Goal: Task Accomplishment & Management: Complete application form

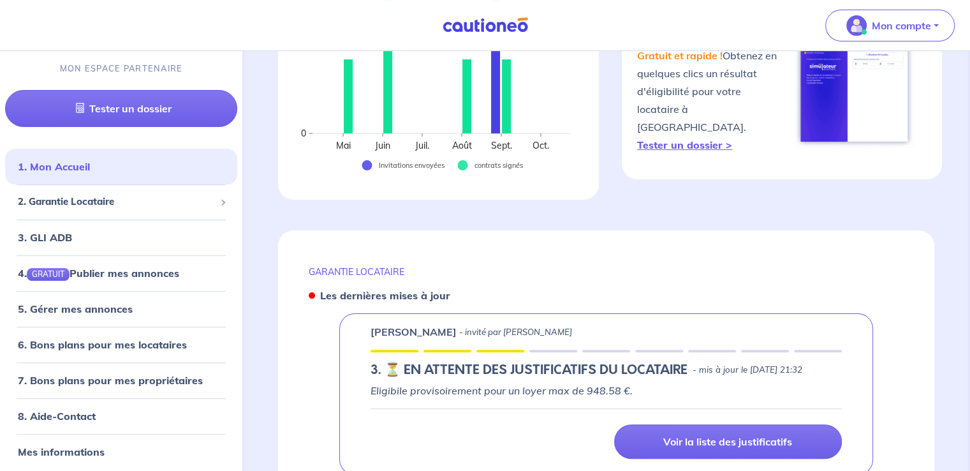
scroll to position [291, 0]
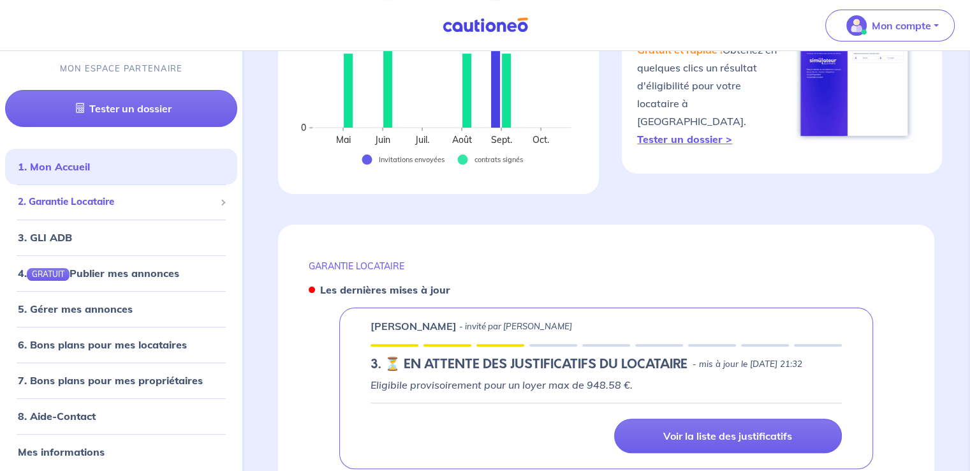
click at [184, 200] on span "2. Garantie Locataire" at bounding box center [116, 202] width 197 height 15
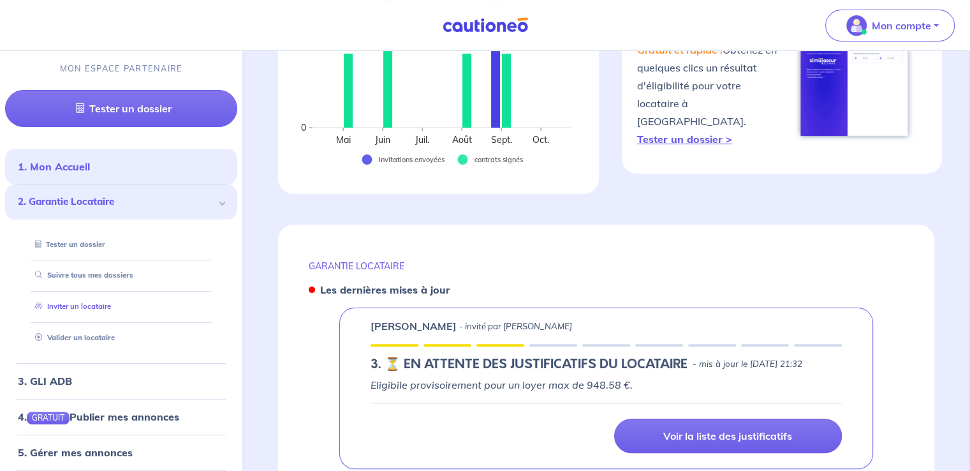
click at [98, 309] on link "Inviter un locataire" at bounding box center [70, 306] width 81 height 9
select select "FR"
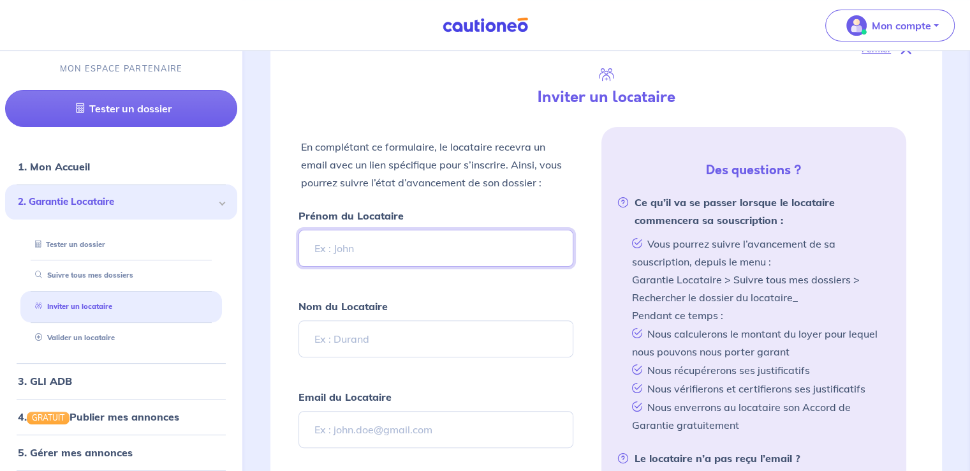
click at [393, 240] on input "Prénom du Locataire" at bounding box center [435, 248] width 274 height 37
type input "c"
type input "Coralie"
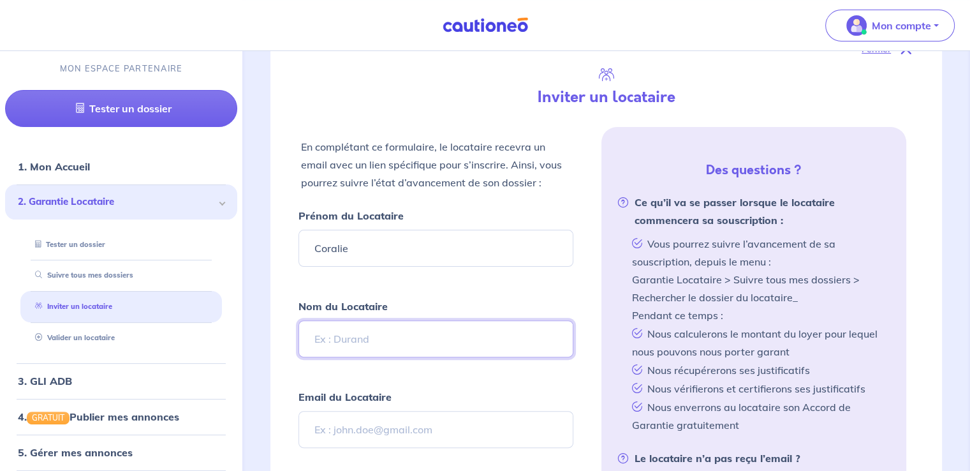
click at [406, 324] on input "Nom du Locataire" at bounding box center [435, 338] width 274 height 37
click at [408, 339] on input "Nom du Locataire" at bounding box center [435, 338] width 274 height 37
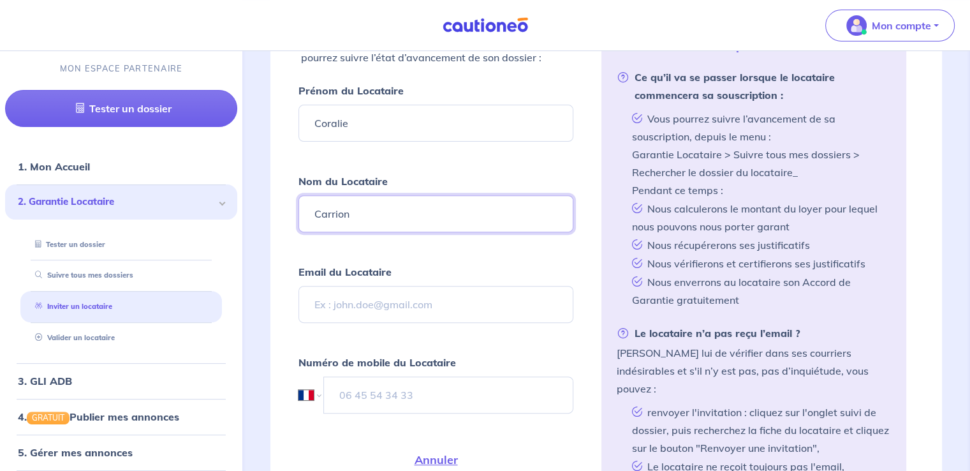
scroll to position [468, 0]
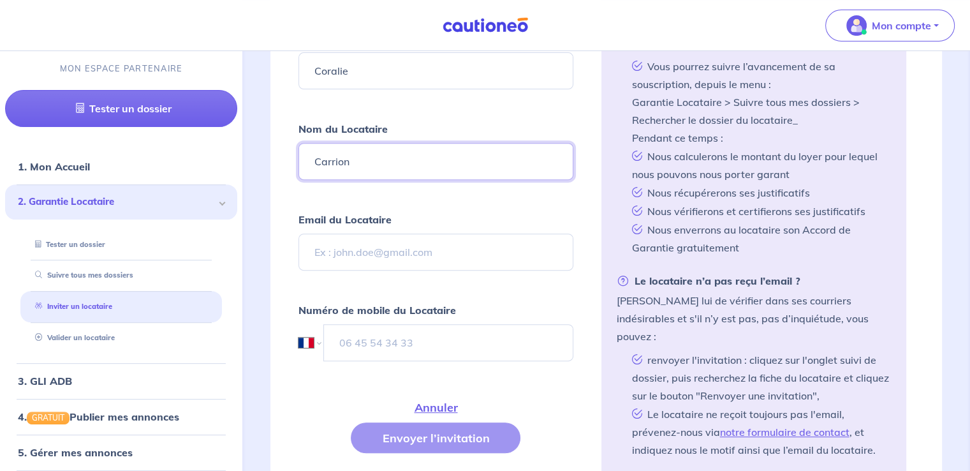
click at [335, 154] on input "Carrion" at bounding box center [435, 161] width 274 height 37
click at [363, 158] on input "Carrion" at bounding box center [435, 161] width 274 height 37
type input "Carrion"
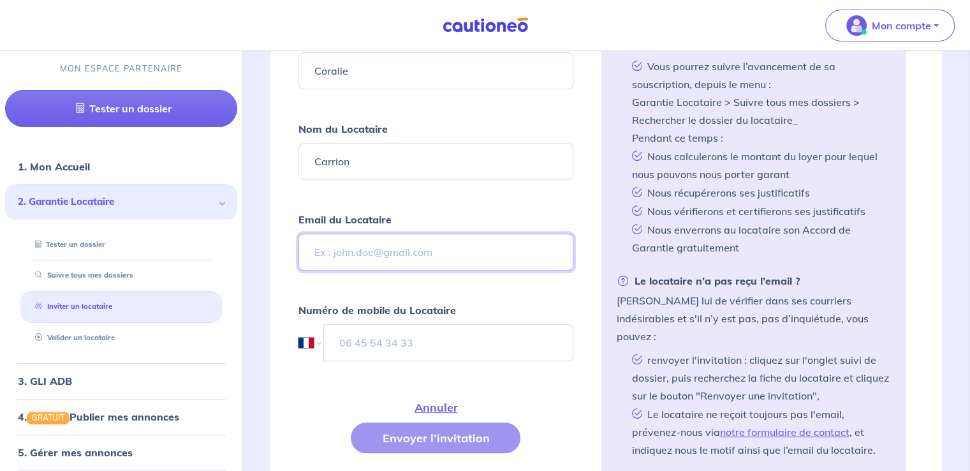
click at [355, 249] on input "Email du Locataire" at bounding box center [435, 251] width 274 height 37
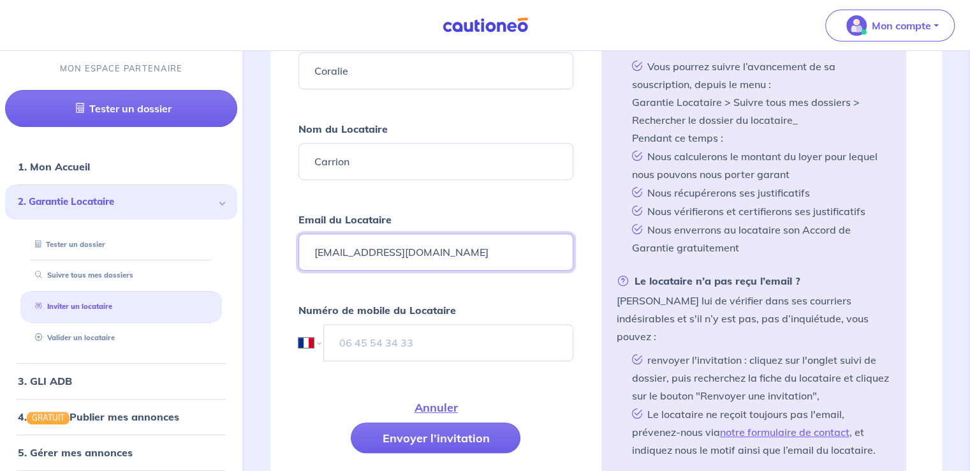
click at [321, 247] on input "[EMAIL_ADDRESS][DOMAIN_NAME]" at bounding box center [435, 251] width 274 height 37
type input "[EMAIL_ADDRESS][DOMAIN_NAME]"
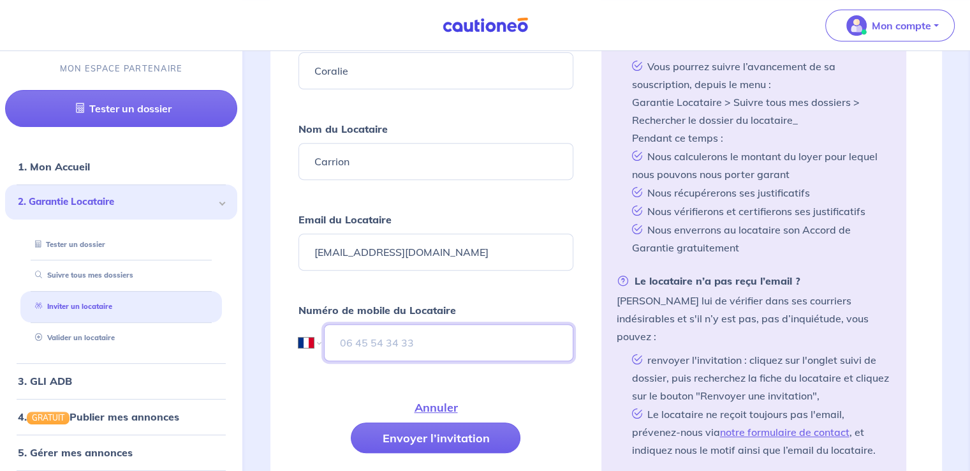
click at [425, 329] on input "tel" at bounding box center [448, 342] width 249 height 37
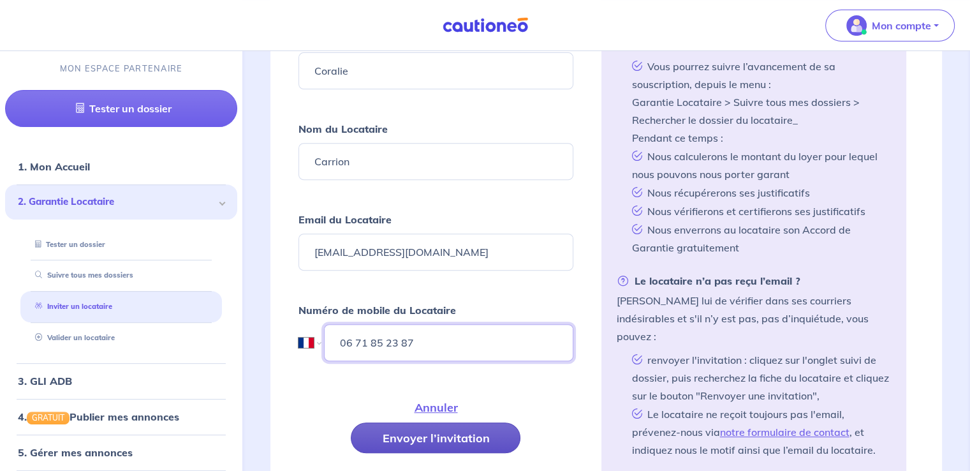
type input "06 71 85 23 87"
click at [418, 429] on button "Envoyer l’invitation" at bounding box center [436, 437] width 170 height 31
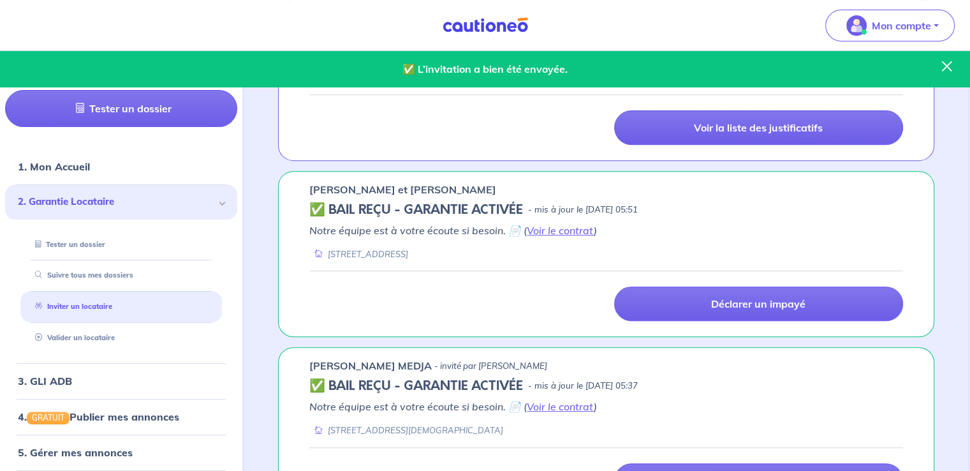
click at [944, 70] on icon at bounding box center [947, 74] width 26 height 26
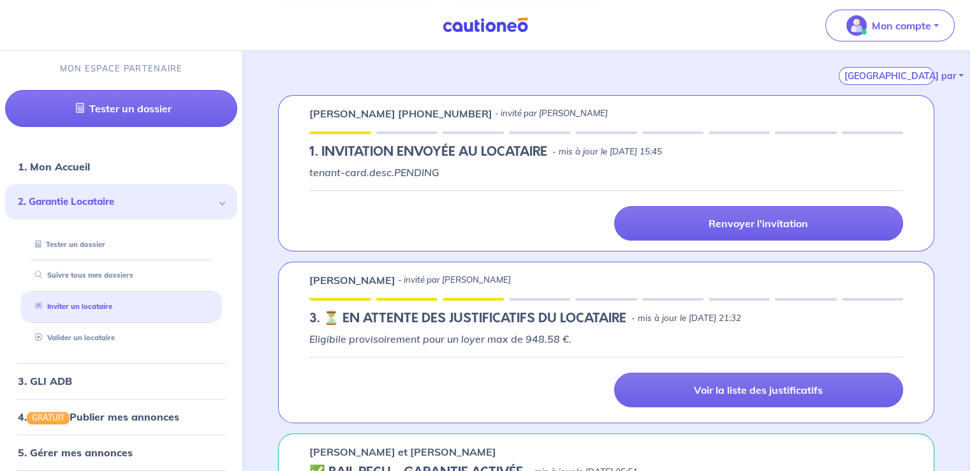
scroll to position [203, 0]
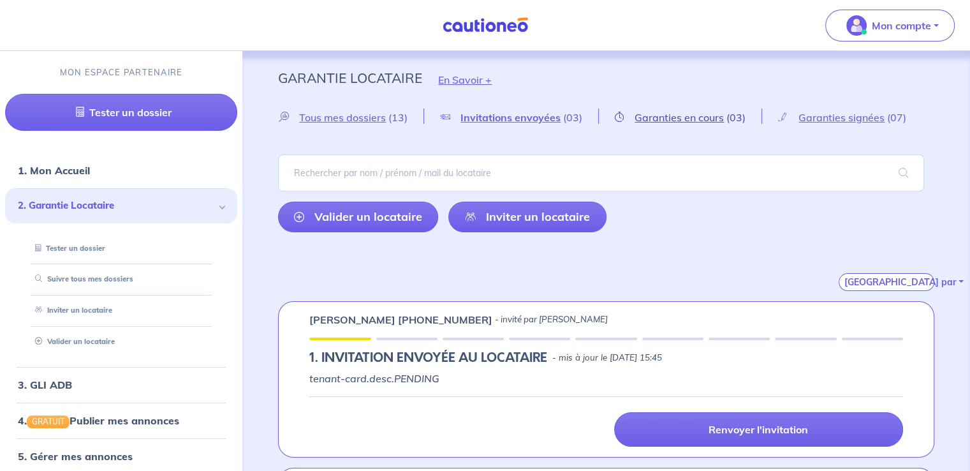
click at [684, 121] on span "Garanties en cours" at bounding box center [679, 117] width 89 height 13
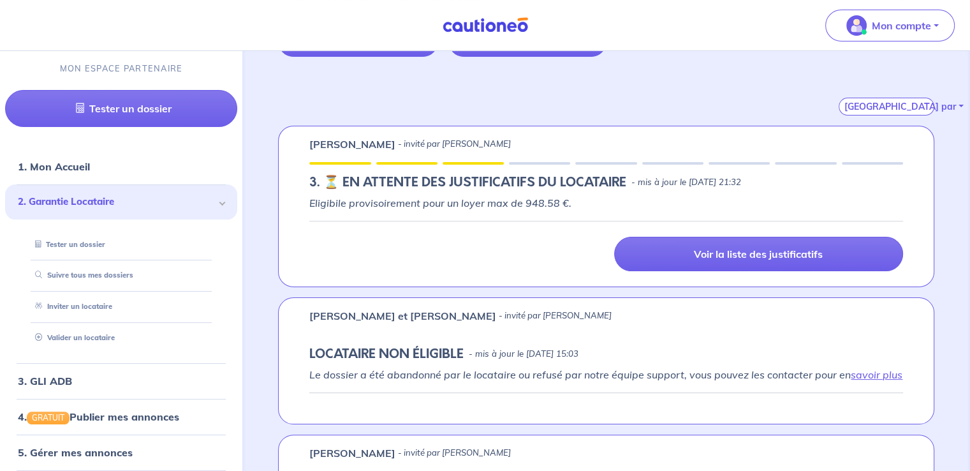
scroll to position [178, 0]
